Goal: Check status: Check status

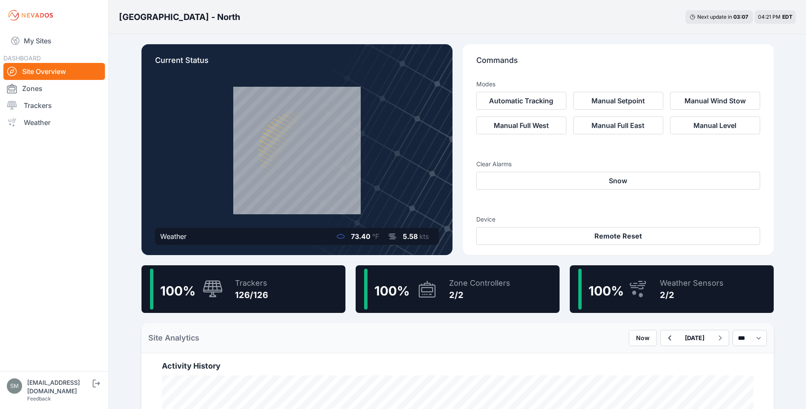
drag, startPoint x: 35, startPoint y: 44, endPoint x: 59, endPoint y: 54, distance: 26.5
click at [35, 44] on link "My Sites" at bounding box center [54, 41] width 102 height 20
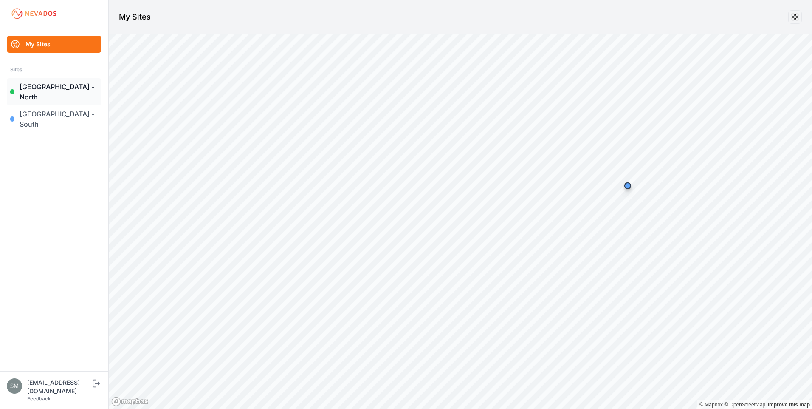
click at [54, 88] on link "[GEOGRAPHIC_DATA] - North" at bounding box center [54, 91] width 95 height 27
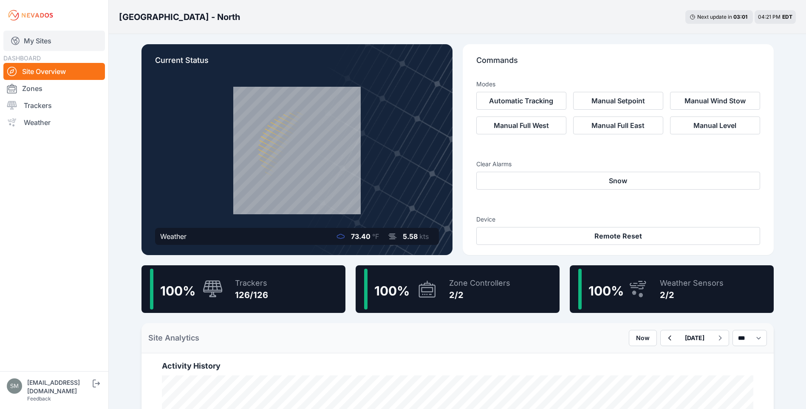
click at [34, 46] on link "My Sites" at bounding box center [54, 41] width 102 height 20
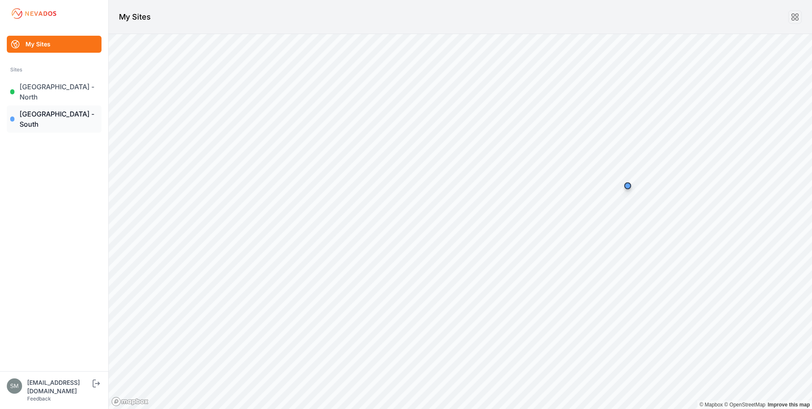
click at [63, 105] on link "[GEOGRAPHIC_DATA] - South" at bounding box center [54, 118] width 95 height 27
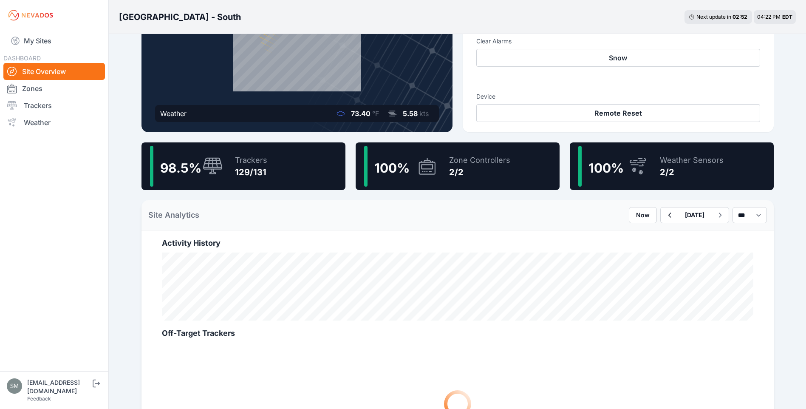
scroll to position [127, 0]
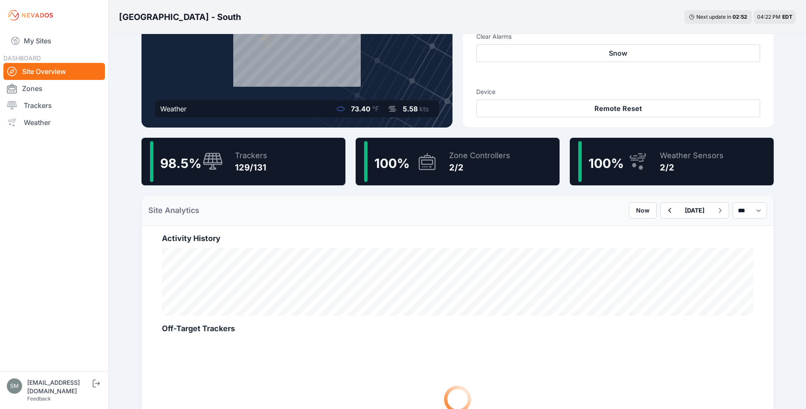
click at [238, 172] on div "129/131" at bounding box center [251, 167] width 32 height 12
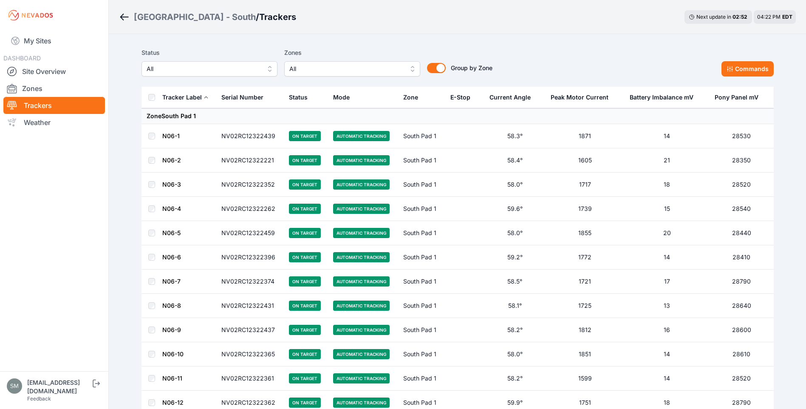
click at [382, 70] on span "All" at bounding box center [346, 69] width 114 height 10
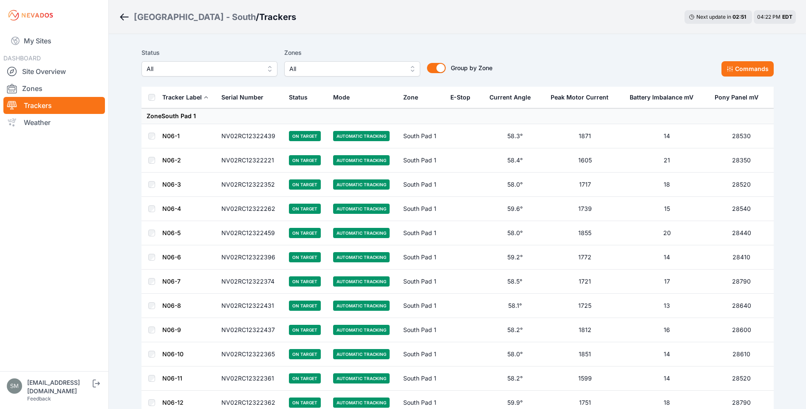
click at [222, 74] on button "All" at bounding box center [209, 68] width 136 height 15
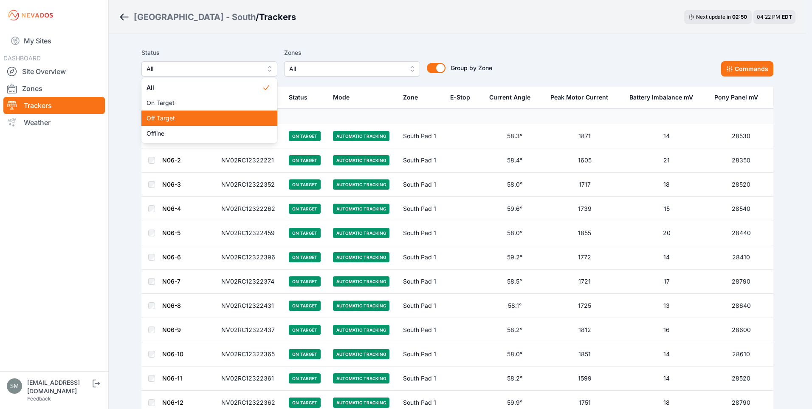
click at [169, 115] on span "Off Target" at bounding box center [205, 118] width 116 height 8
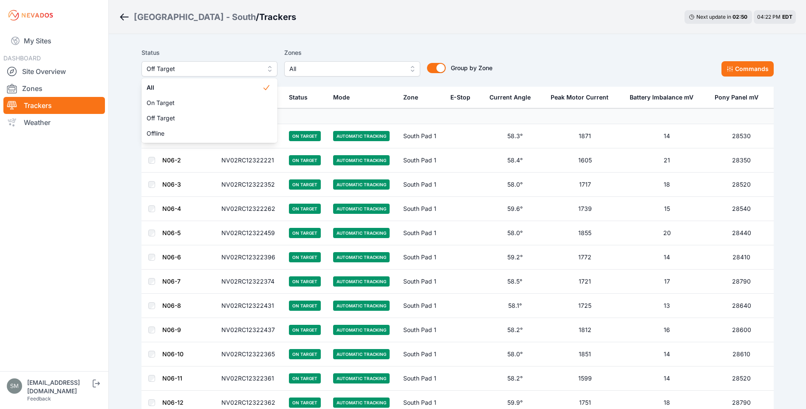
click at [159, 133] on span "Offline" at bounding box center [205, 133] width 116 height 8
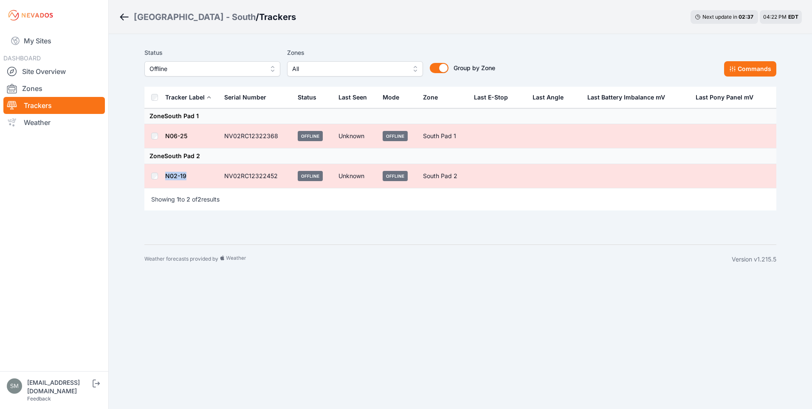
drag, startPoint x: 164, startPoint y: 174, endPoint x: 189, endPoint y: 174, distance: 25.5
click at [189, 174] on tr "N02-19 NV02RC12322452 Offline Unknown Offline South Pad 2" at bounding box center [460, 176] width 632 height 24
copy tr "N02-19"
